Goal: Task Accomplishment & Management: Manage account settings

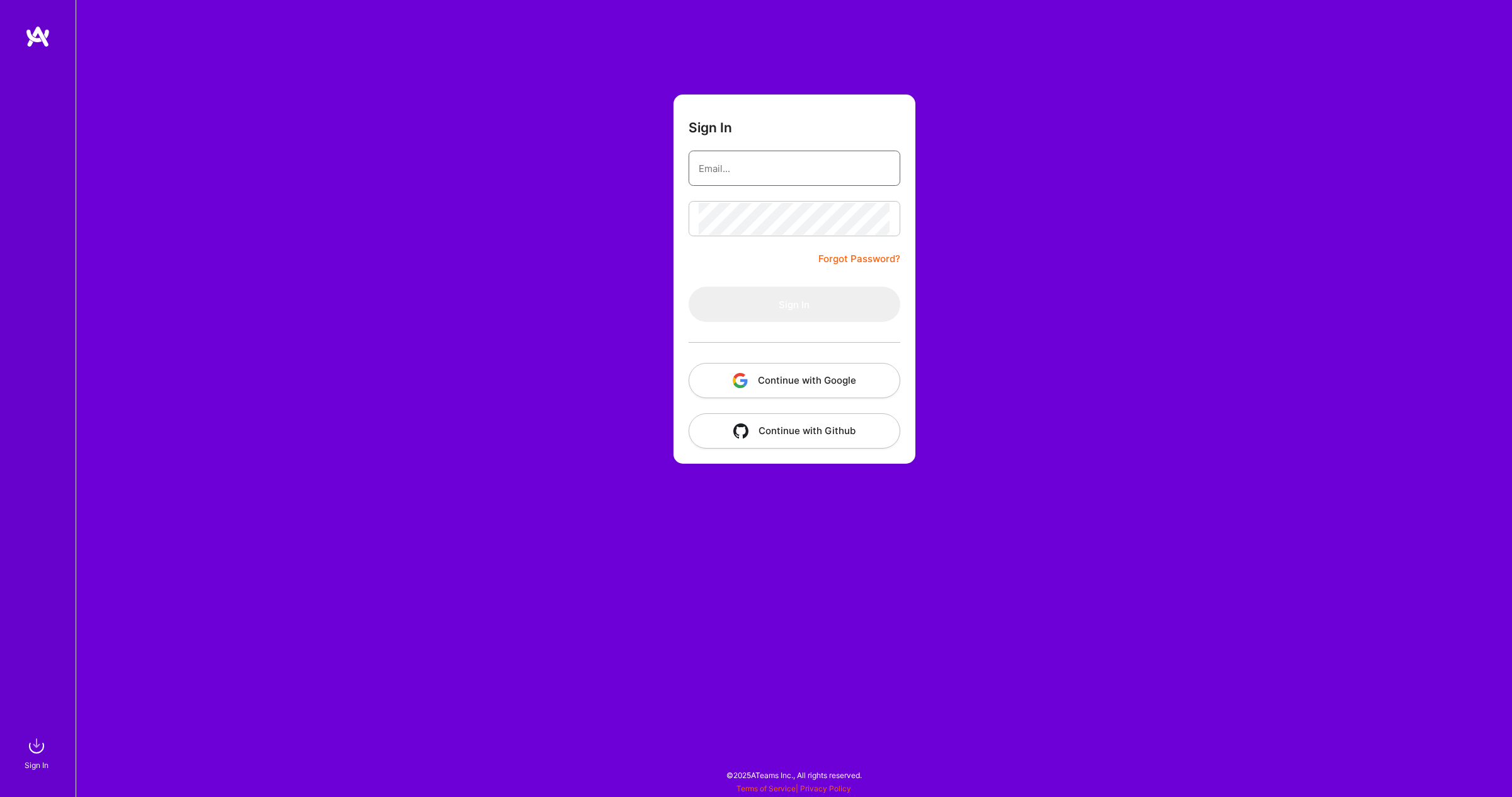
type input "[PERSON_NAME][EMAIL_ADDRESS][PERSON_NAME][DOMAIN_NAME]"
click at [715, 307] on button "Sign In" at bounding box center [794, 304] width 212 height 35
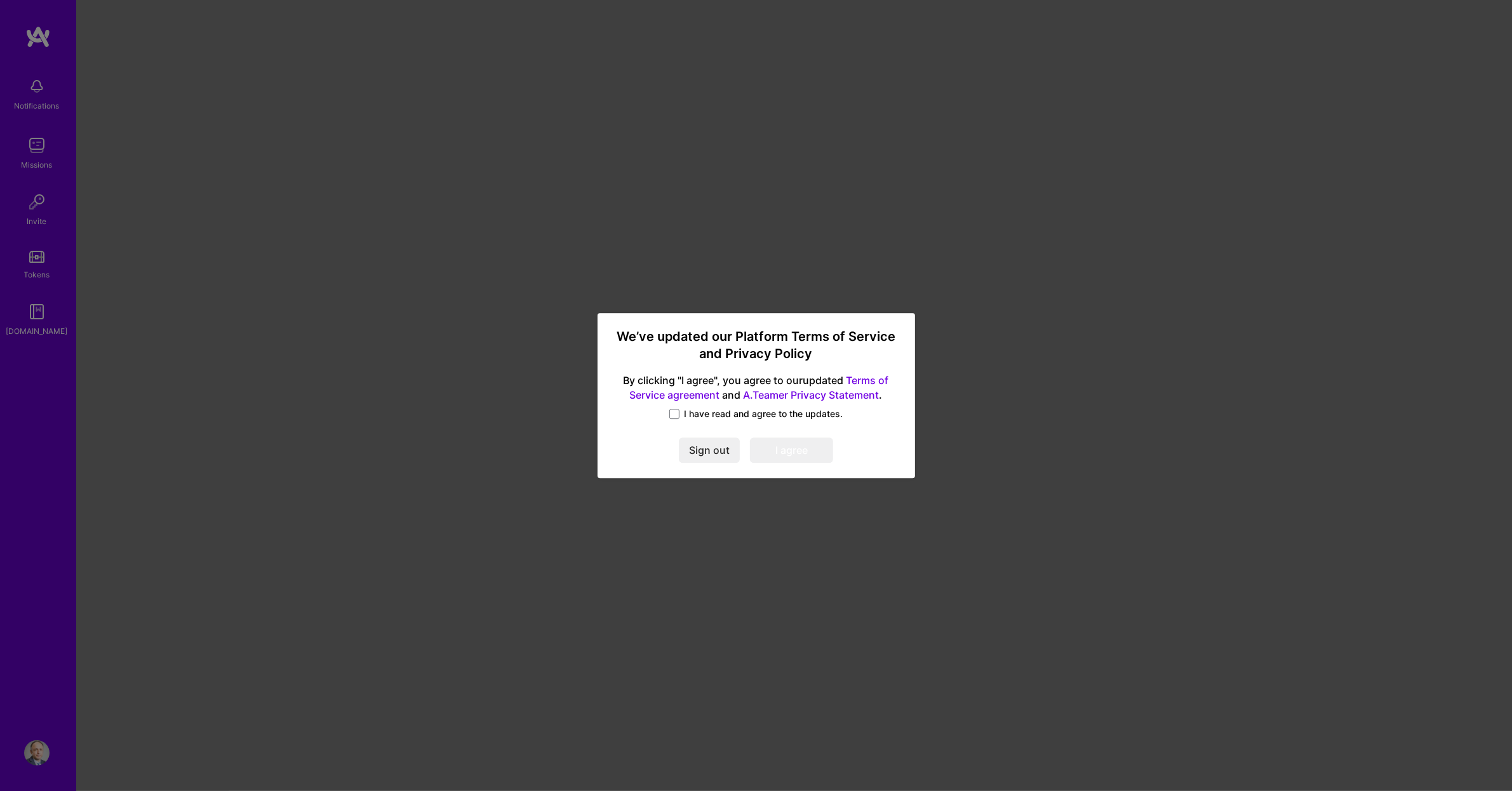
click at [671, 413] on span at bounding box center [675, 414] width 10 height 10
click at [0, 0] on input "I have read and agree to the updates." at bounding box center [0, 0] width 0 height 0
click at [783, 443] on button "I agree" at bounding box center [791, 450] width 83 height 25
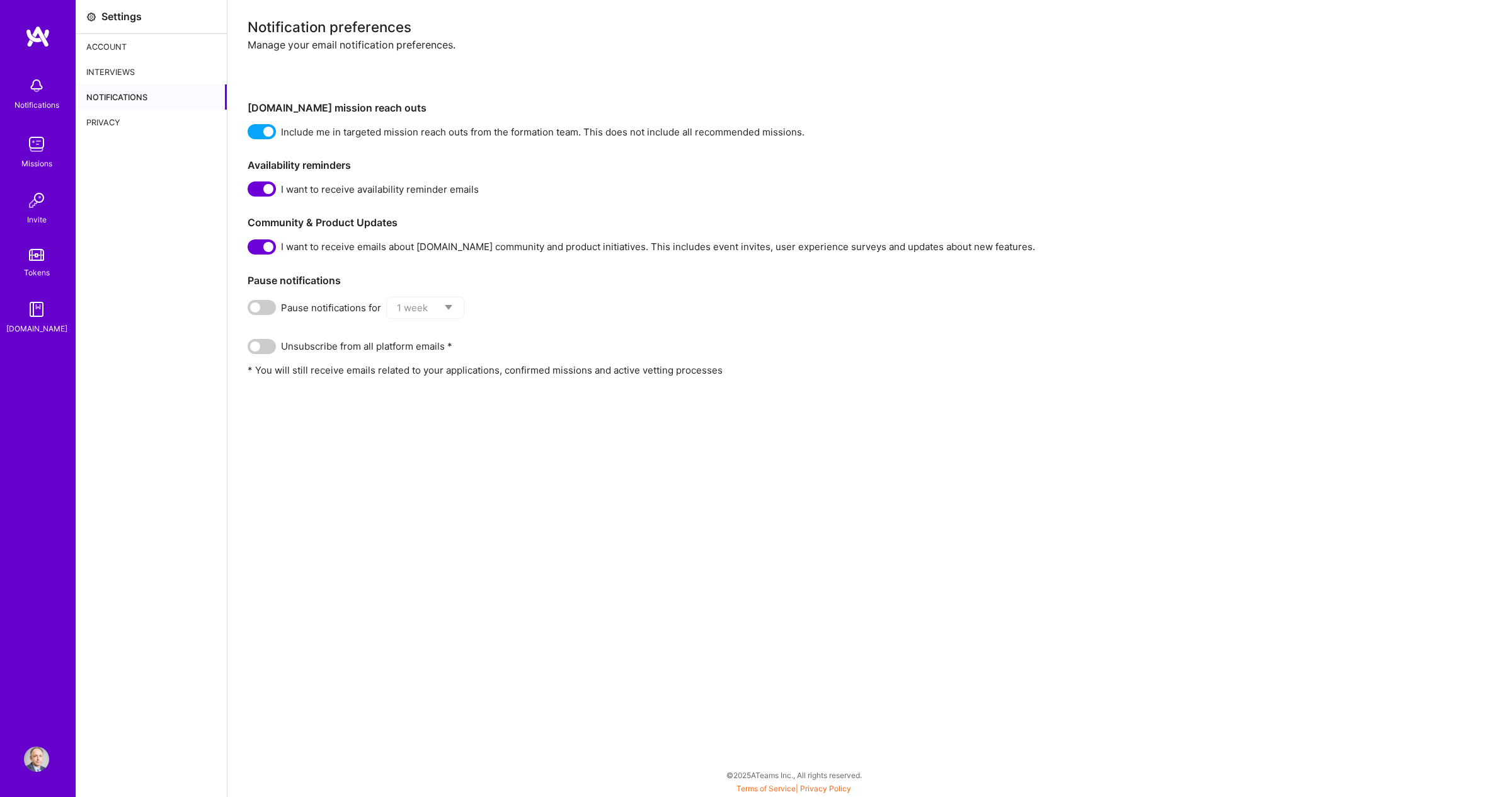
click at [131, 49] on div "Account" at bounding box center [151, 46] width 150 height 25
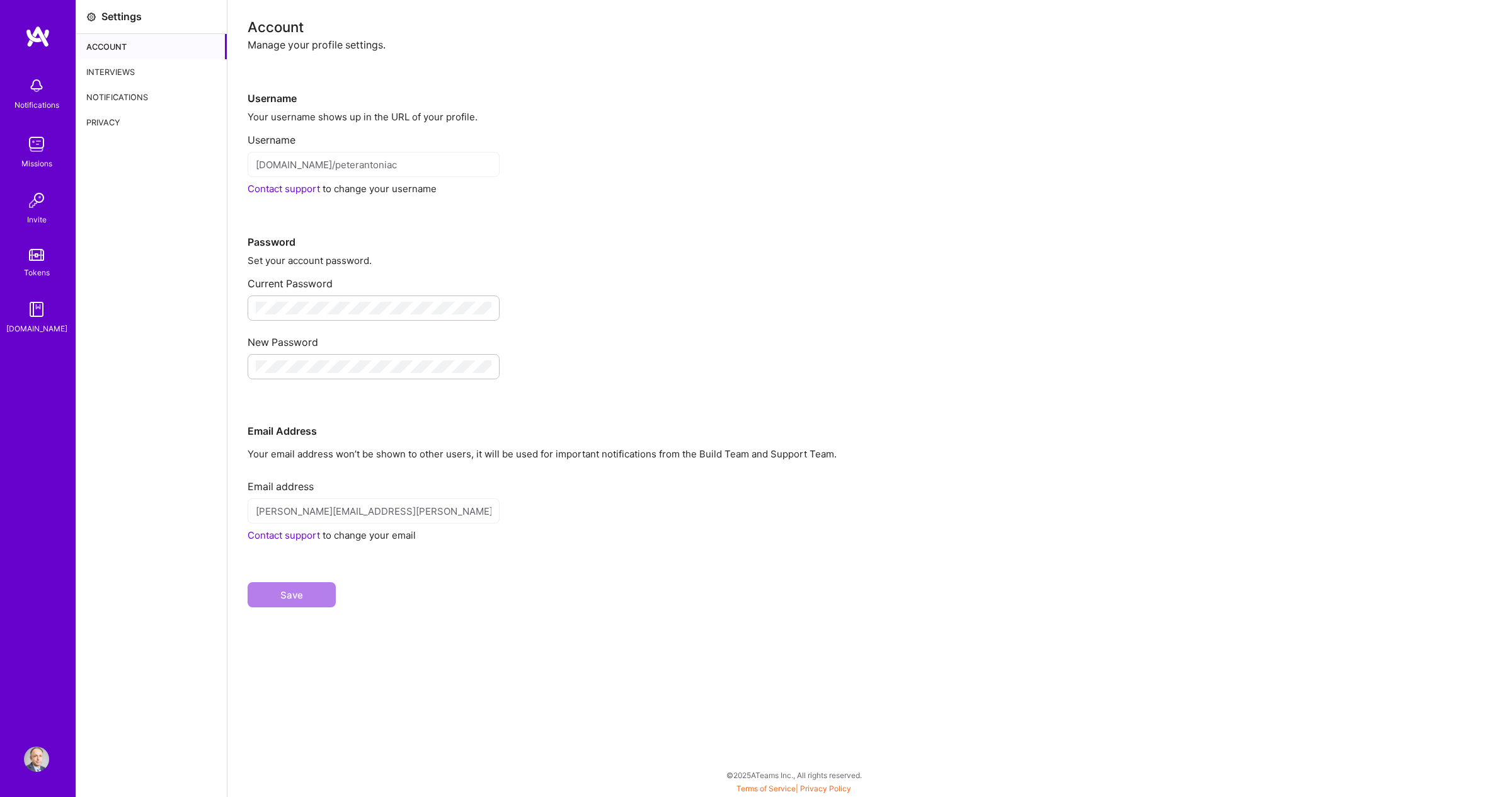
click at [128, 61] on div "Interviews" at bounding box center [151, 72] width 150 height 25
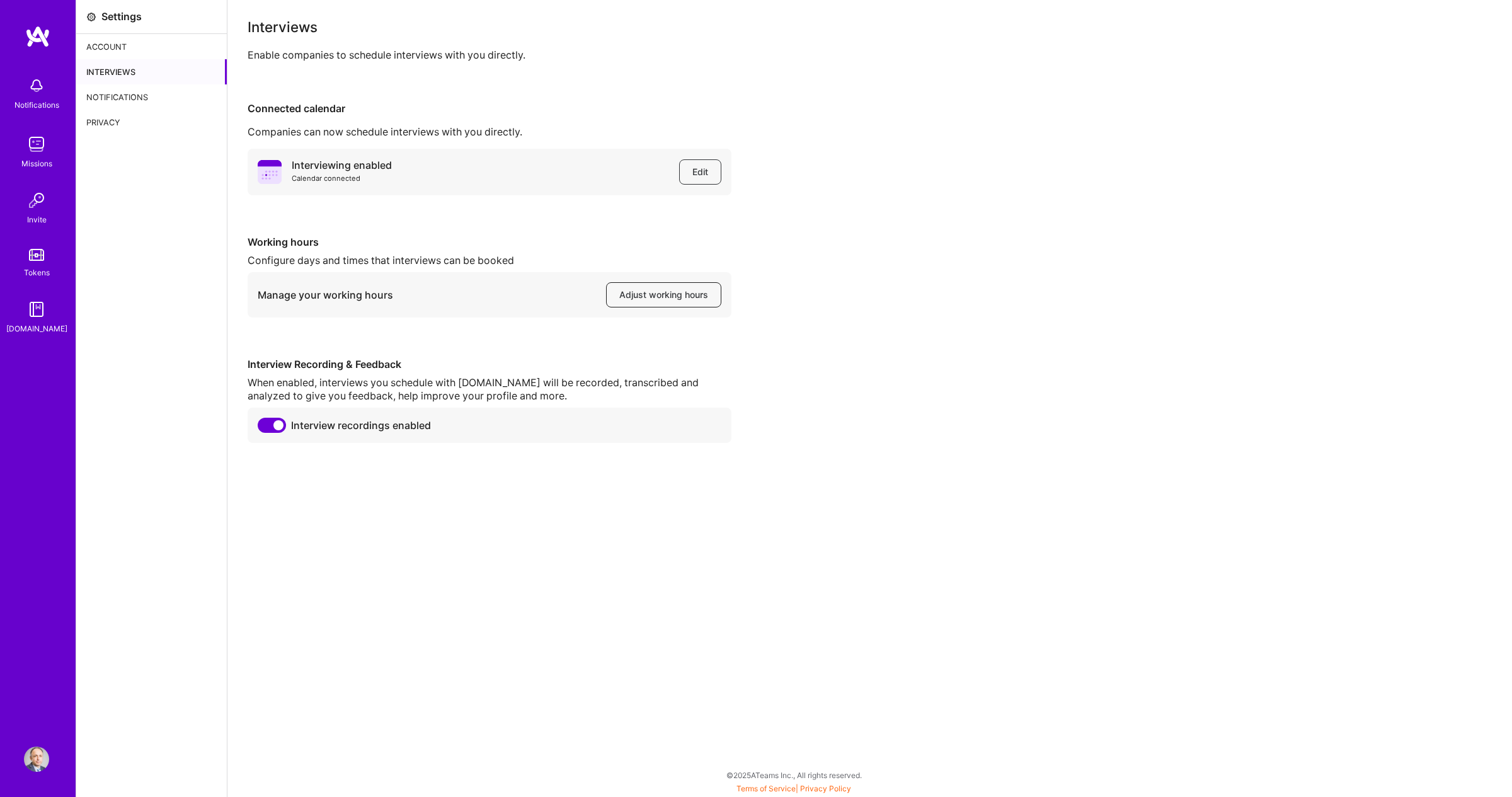
click at [651, 294] on span "Adjust working hours" at bounding box center [664, 295] width 89 height 13
